Goal: Transaction & Acquisition: Obtain resource

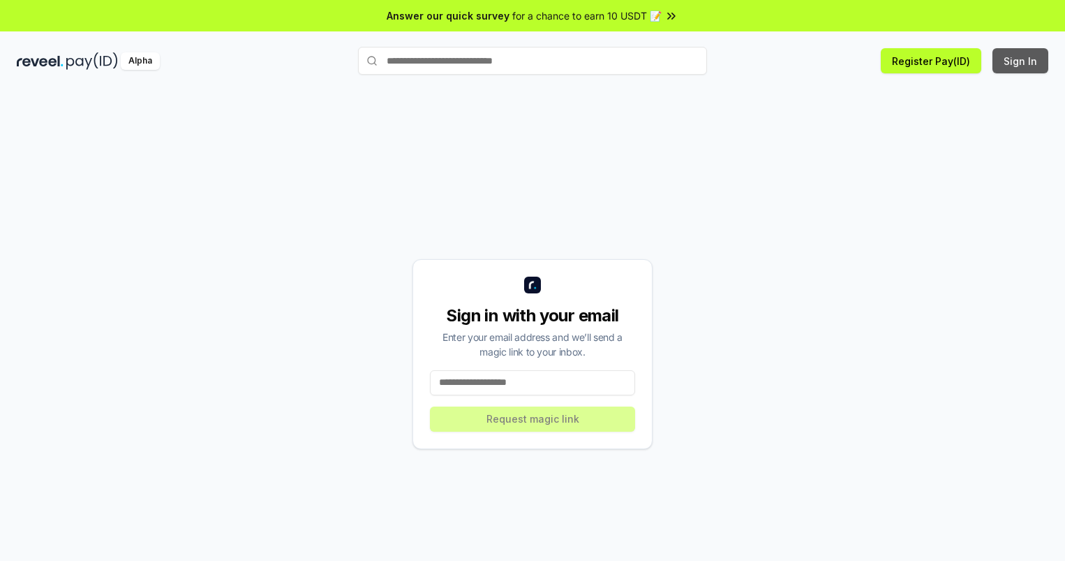
click at [1021, 61] on button "Sign In" at bounding box center [1021, 60] width 56 height 25
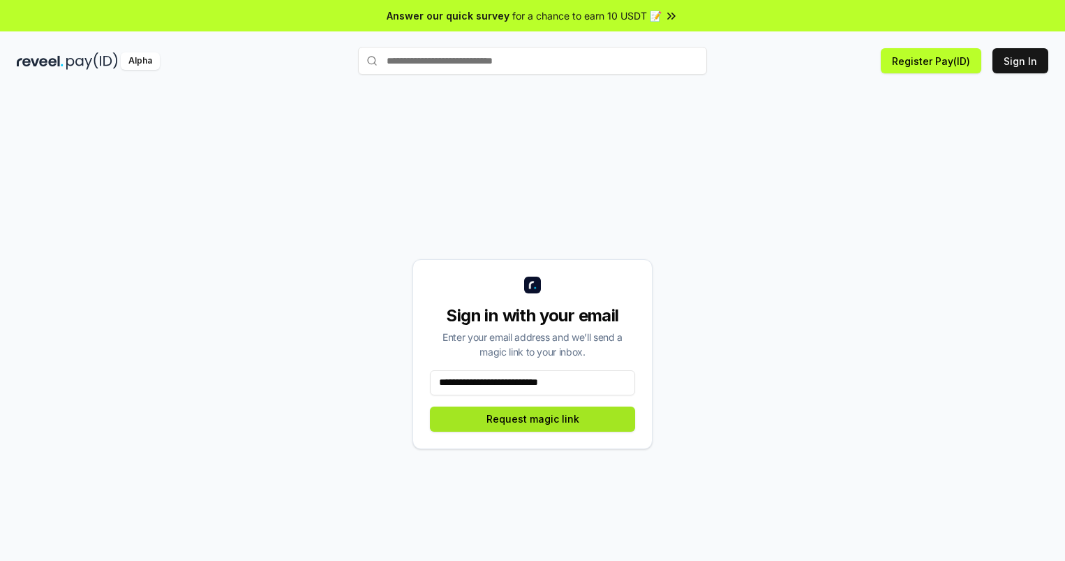
type input "**********"
click at [533, 418] on button "Request magic link" at bounding box center [532, 418] width 205 height 25
